Goal: Task Accomplishment & Management: Complete application form

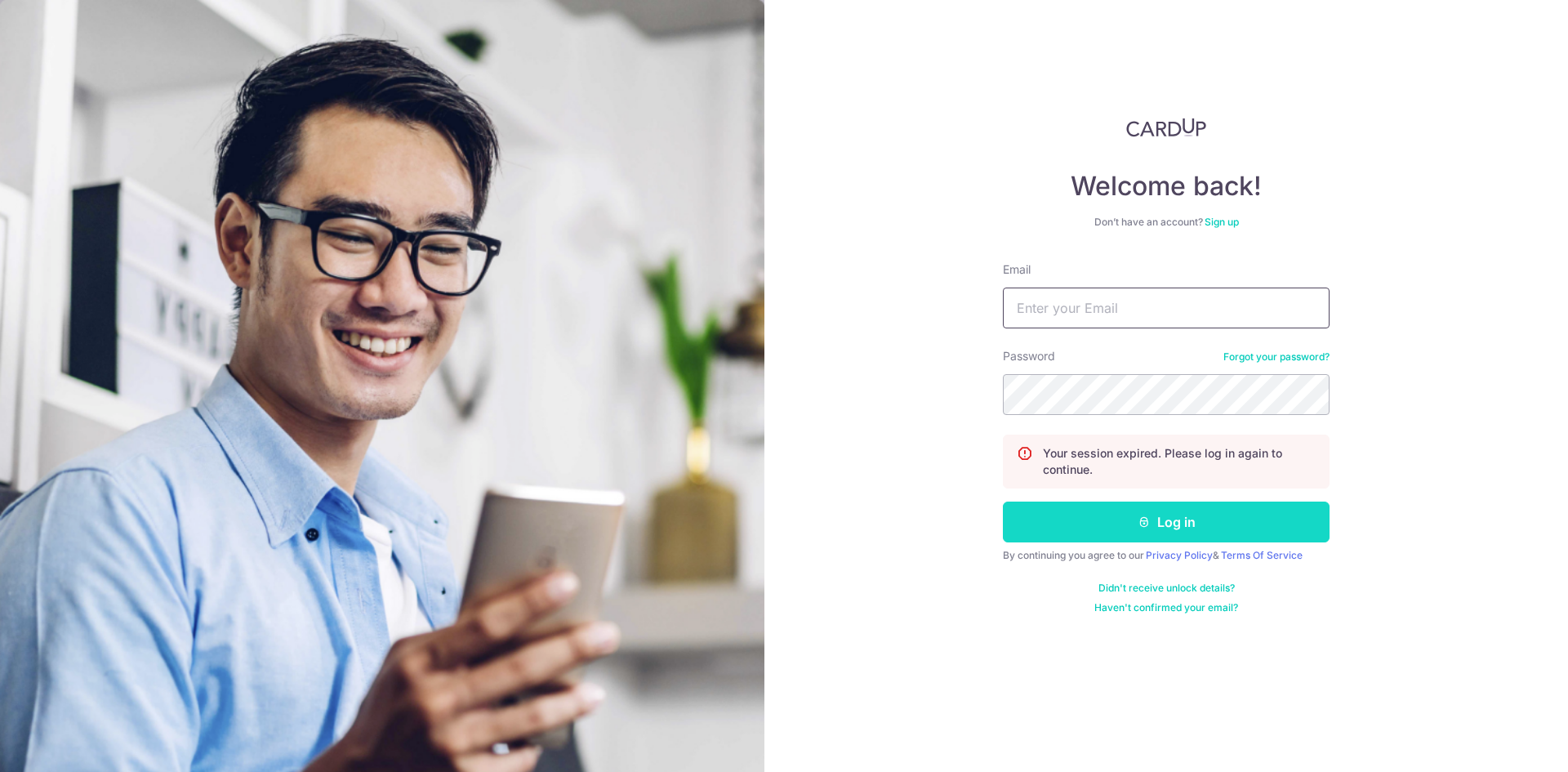
type input "[EMAIL_ADDRESS][DOMAIN_NAME]"
click at [1179, 526] on button "Log in" at bounding box center [1167, 523] width 326 height 41
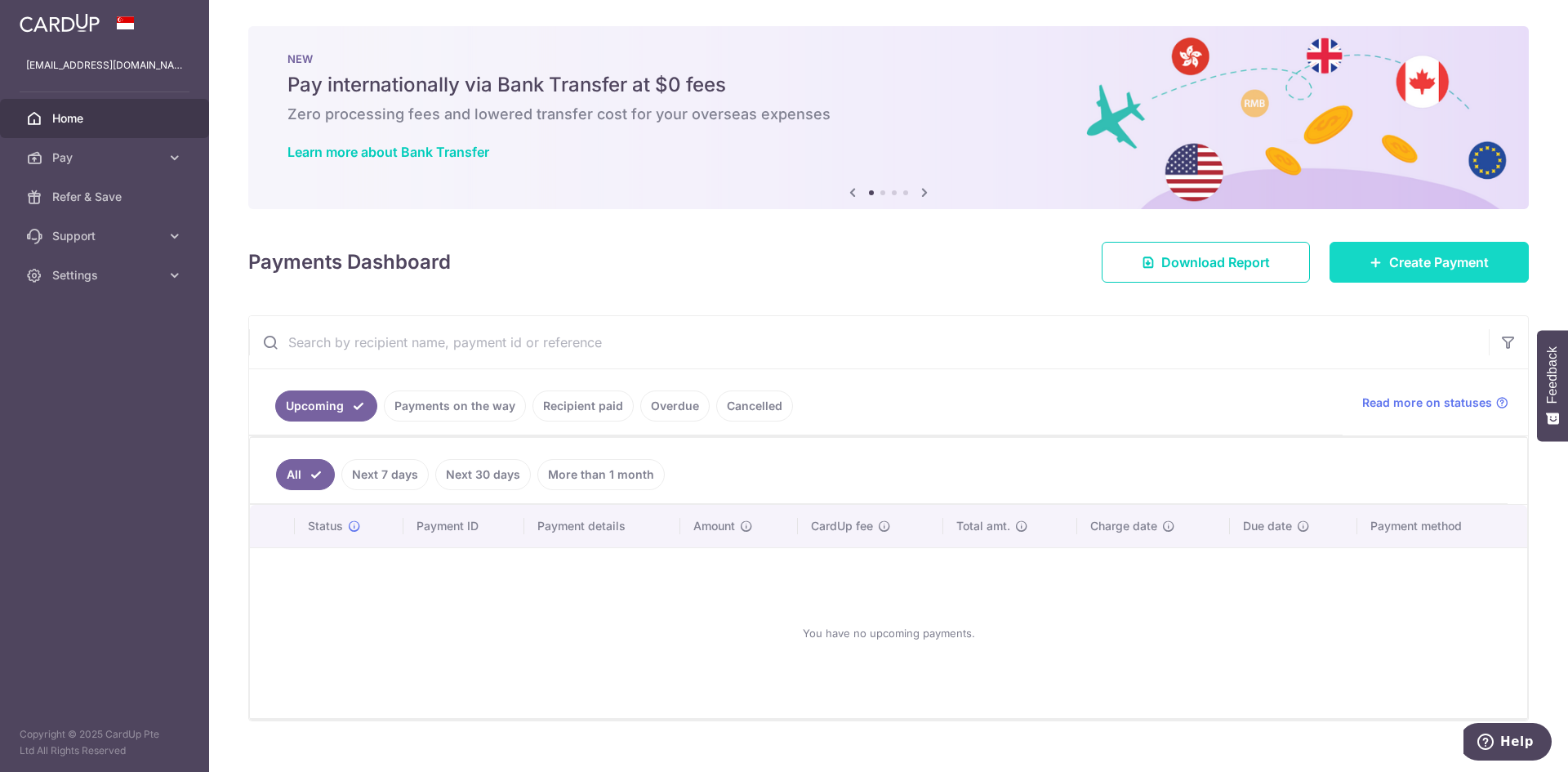
click at [1351, 266] on link "Create Payment" at bounding box center [1430, 262] width 199 height 41
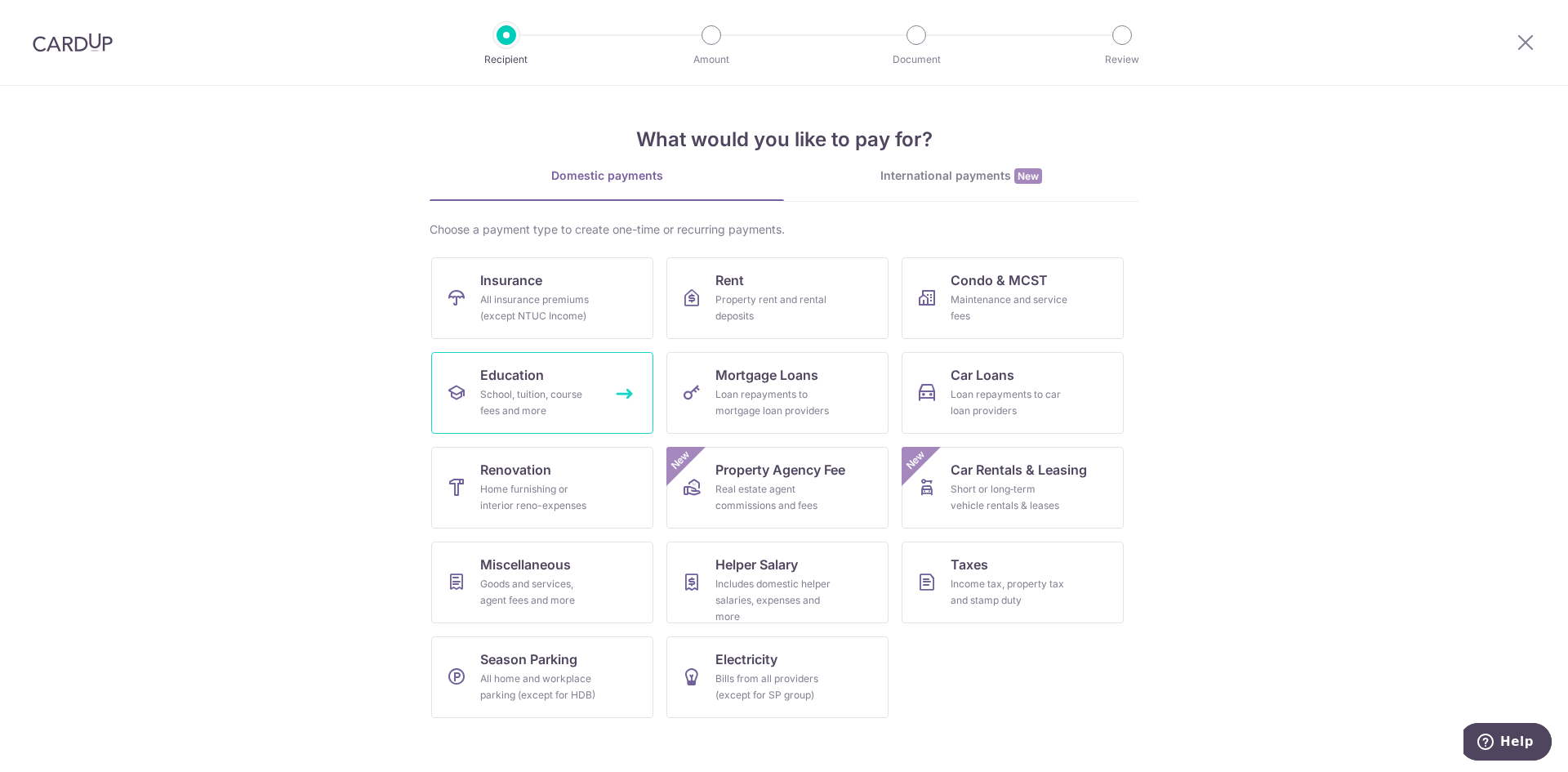
click at [532, 385] on link "Education School, tuition, course fees and more" at bounding box center [542, 393] width 223 height 82
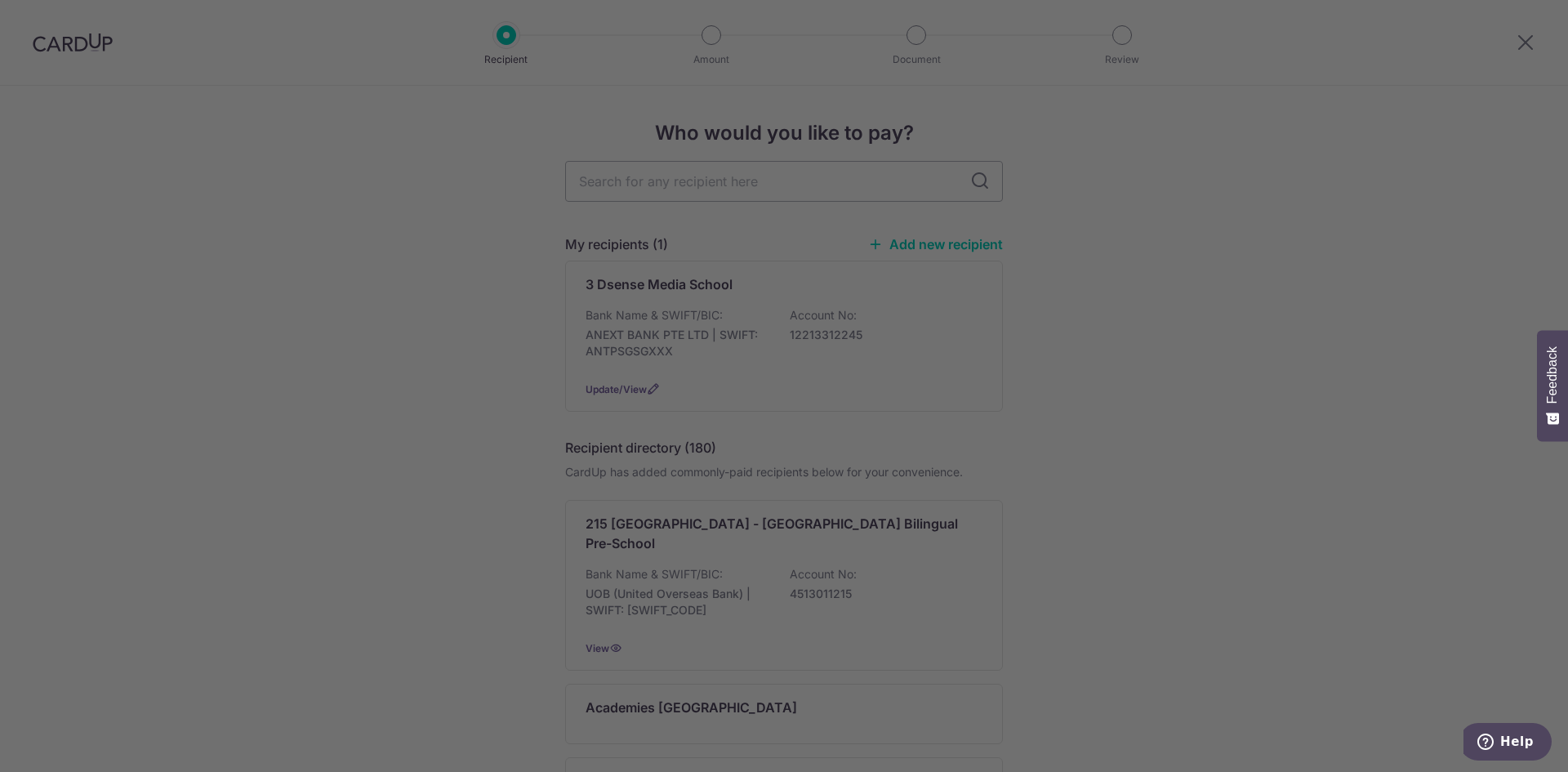
click at [1501, 380] on div at bounding box center [792, 389] width 1584 height 780
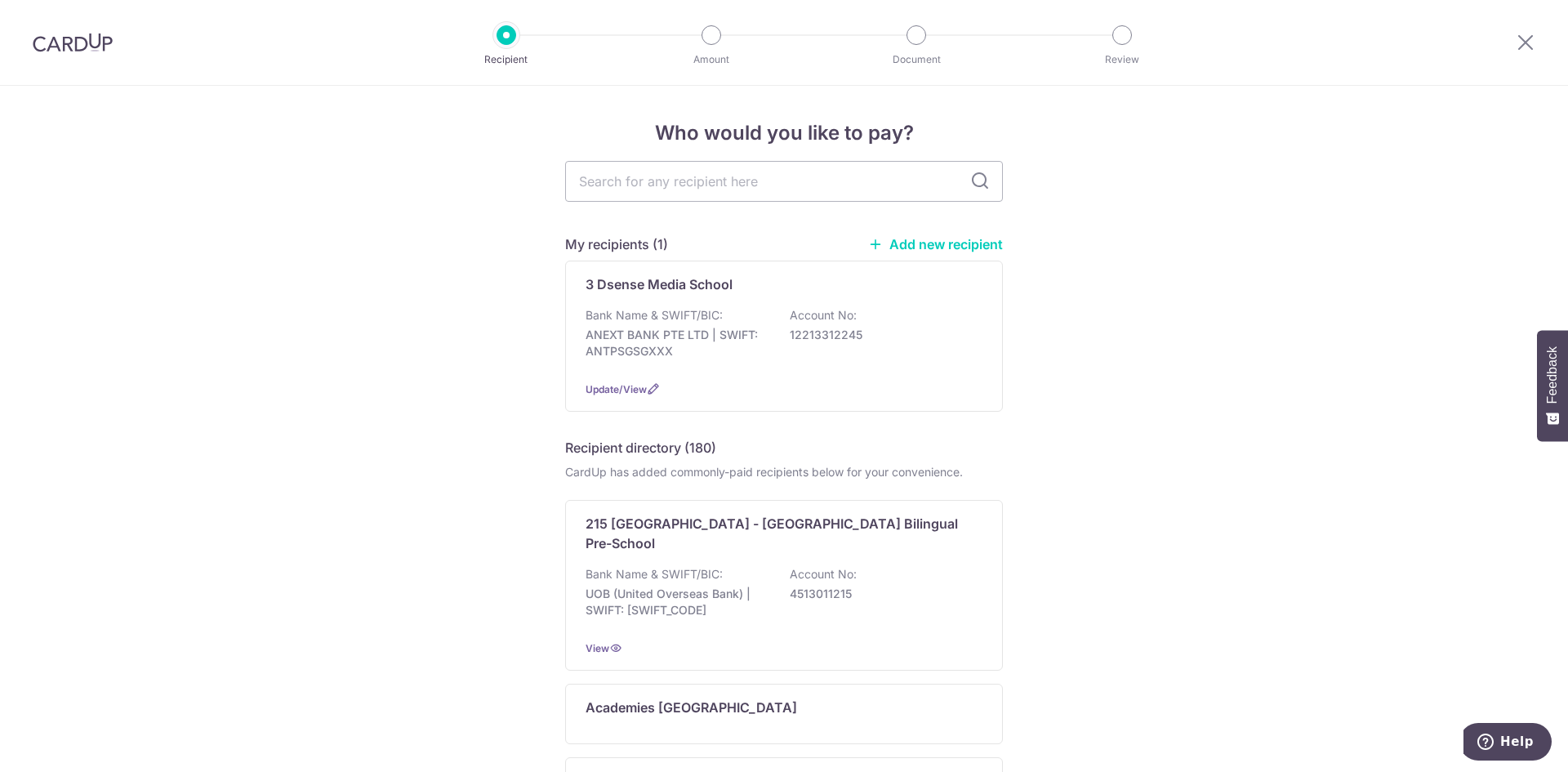
drag, startPoint x: 418, startPoint y: 259, endPoint x: 410, endPoint y: 242, distance: 18.8
